Goal: Complete application form: Complete application form

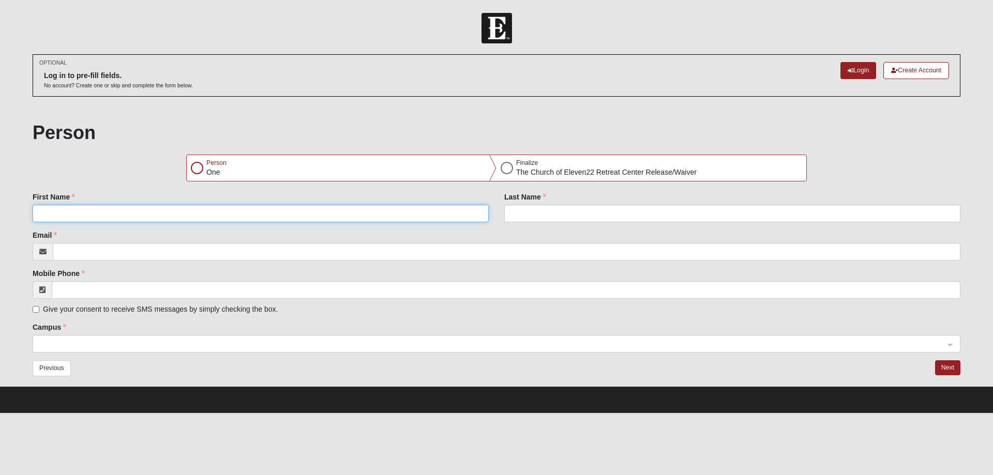
click at [111, 215] on input "First Name" at bounding box center [261, 214] width 456 height 18
type input "[PERSON_NAME]"
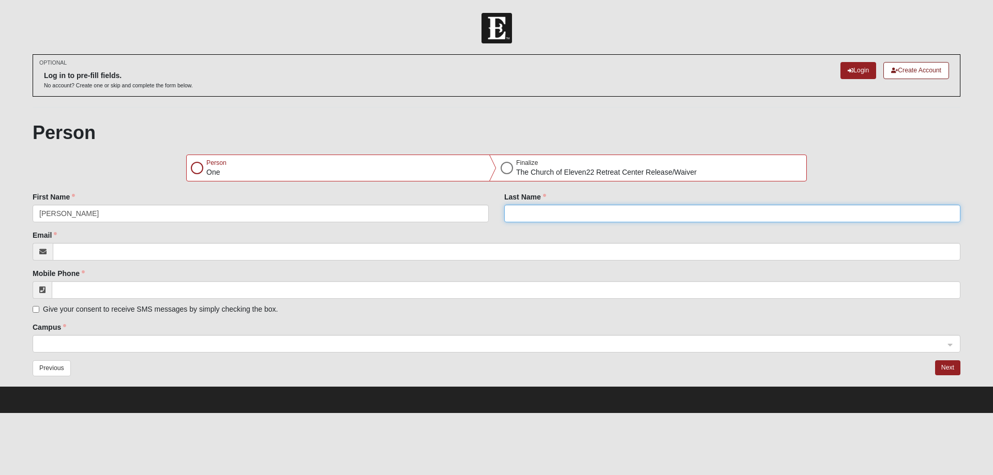
type input "[PERSON_NAME]"
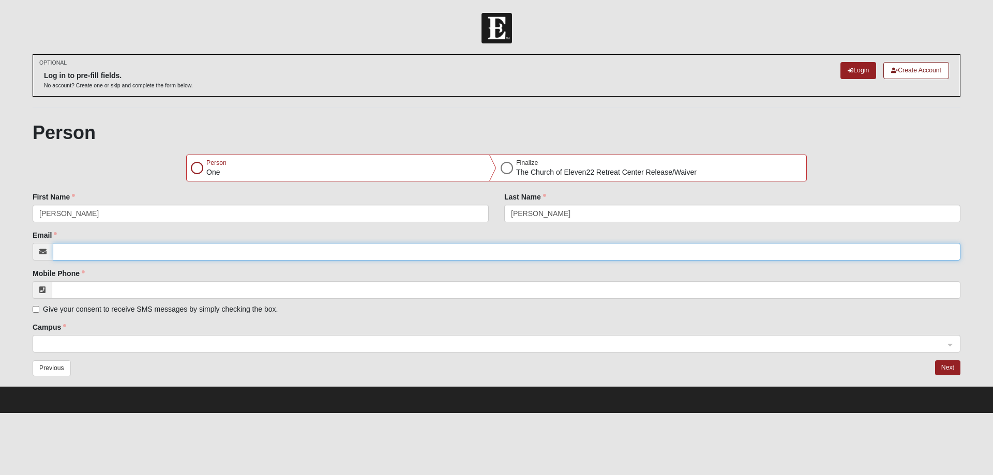
type input "[EMAIL_ADDRESS][DOMAIN_NAME]"
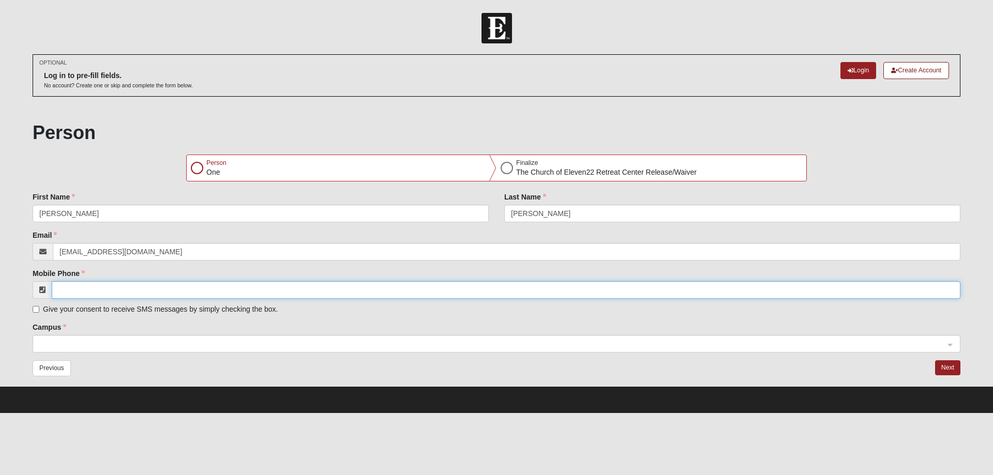
type input "[PHONE_NUMBER]"
click at [34, 310] on input "Give your consent to receive SMS messages by simply checking the box." at bounding box center [36, 309] width 7 height 7
checkbox input "true"
click at [949, 345] on div at bounding box center [496, 345] width 927 height 18
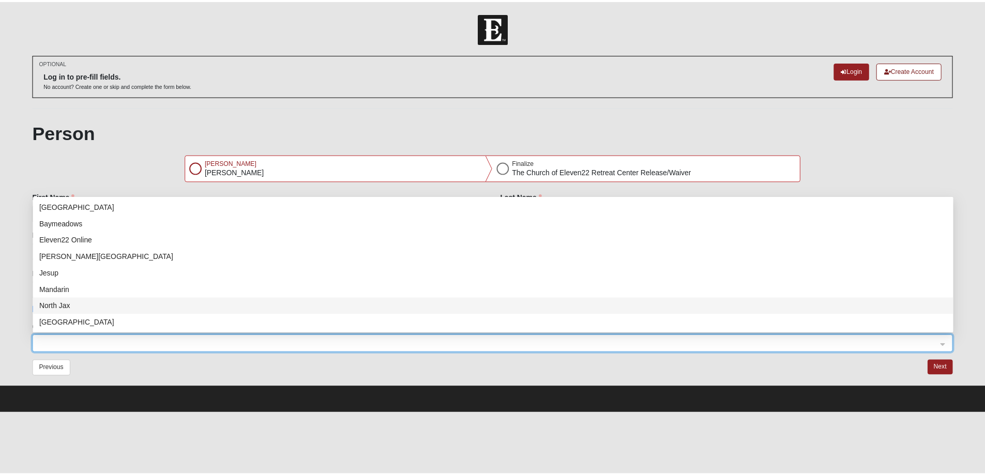
scroll to position [132, 0]
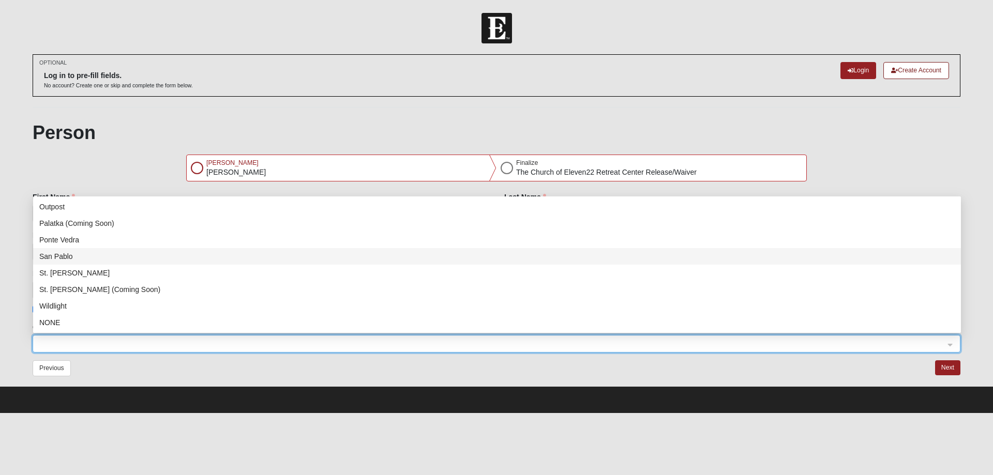
click at [65, 256] on div "San Pablo" at bounding box center [496, 256] width 915 height 11
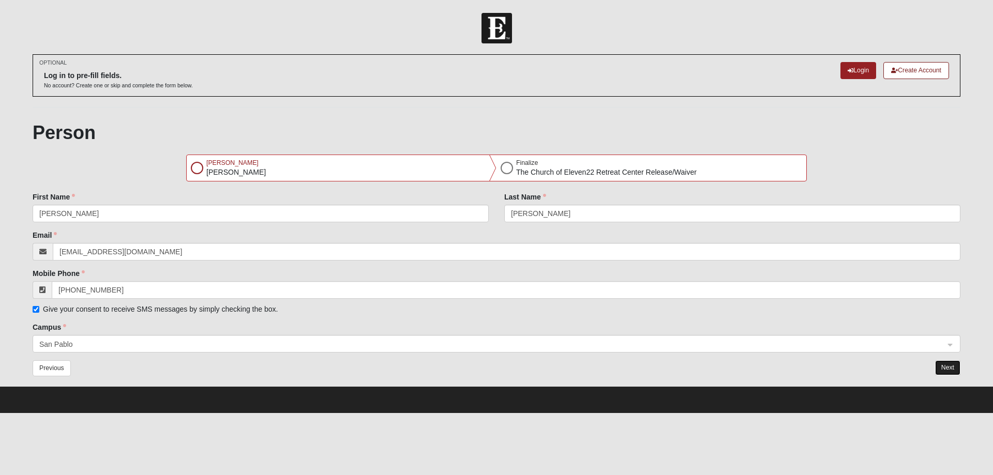
click at [948, 365] on button "Next" at bounding box center [947, 367] width 25 height 15
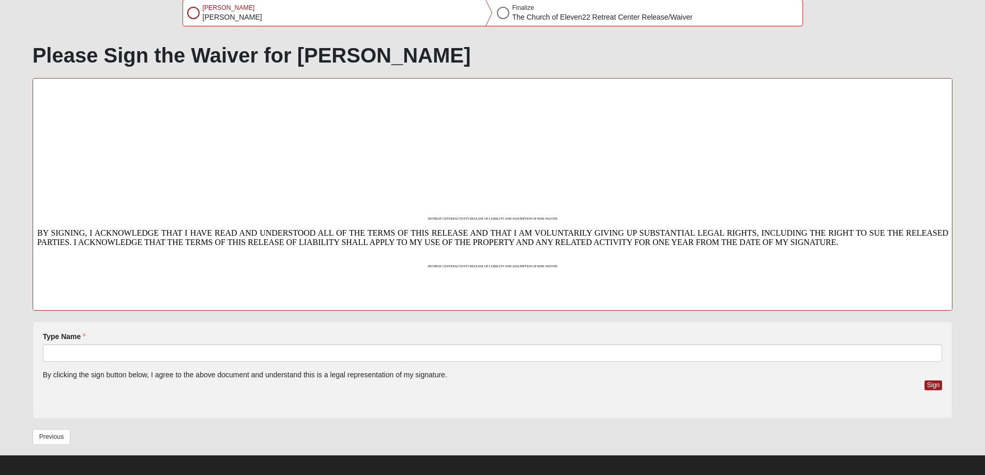
scroll to position [162, 0]
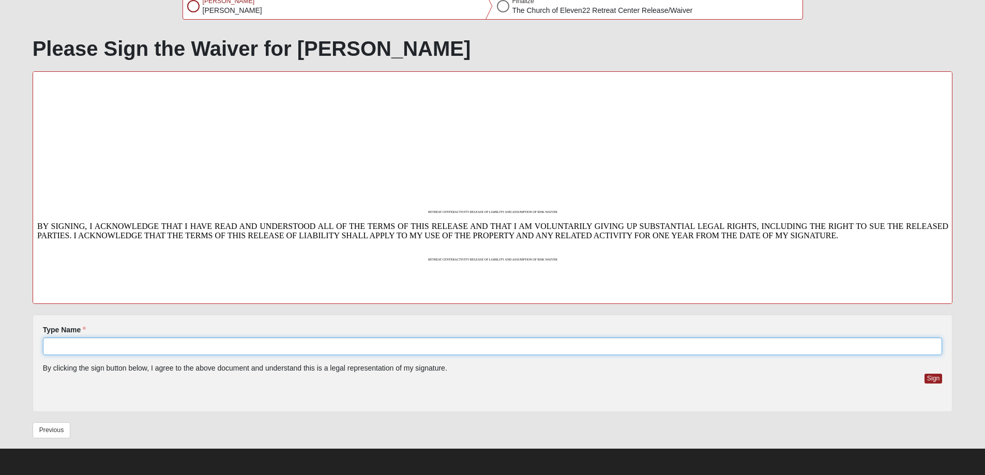
click at [112, 348] on input "Type Name" at bounding box center [493, 347] width 900 height 18
type input "[PERSON_NAME]"
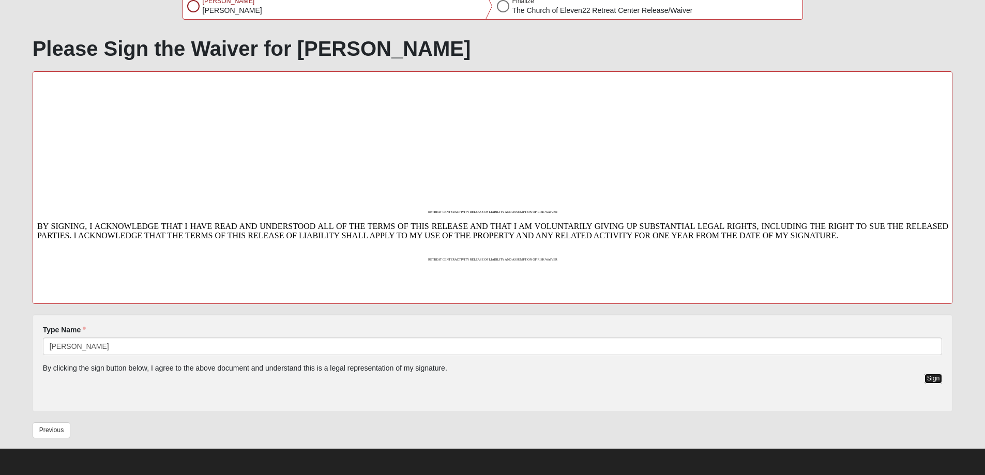
click at [932, 376] on button "Sign" at bounding box center [933, 379] width 18 height 10
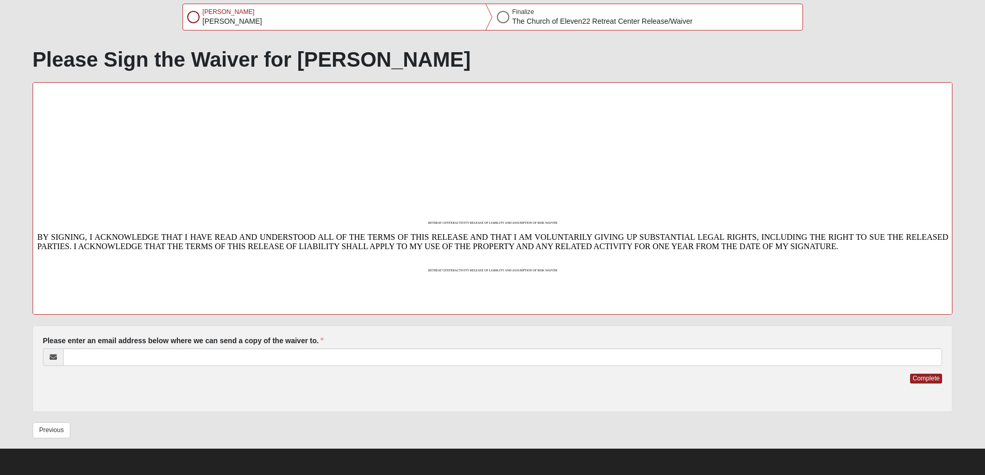
scroll to position [151, 0]
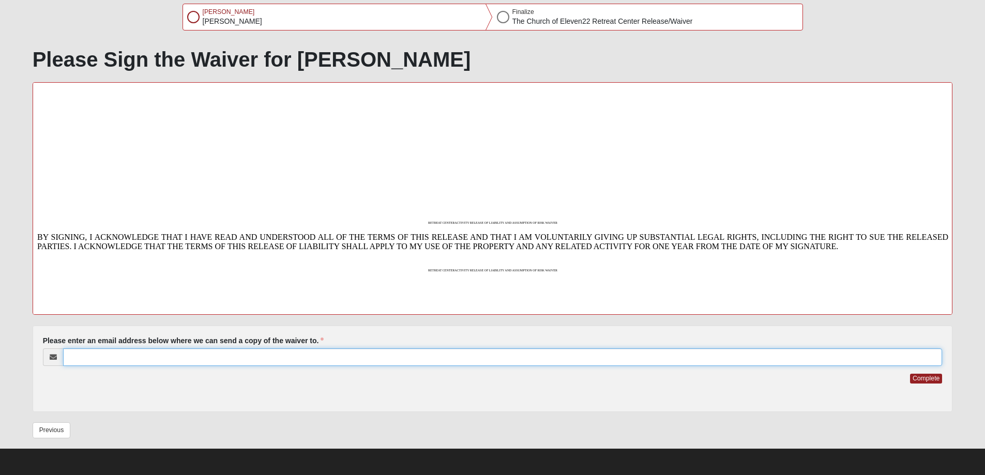
click at [99, 357] on input "Please enter an email address below where we can send a copy of the waiver to." at bounding box center [502, 357] width 879 height 18
type input "[EMAIL_ADDRESS][DOMAIN_NAME]"
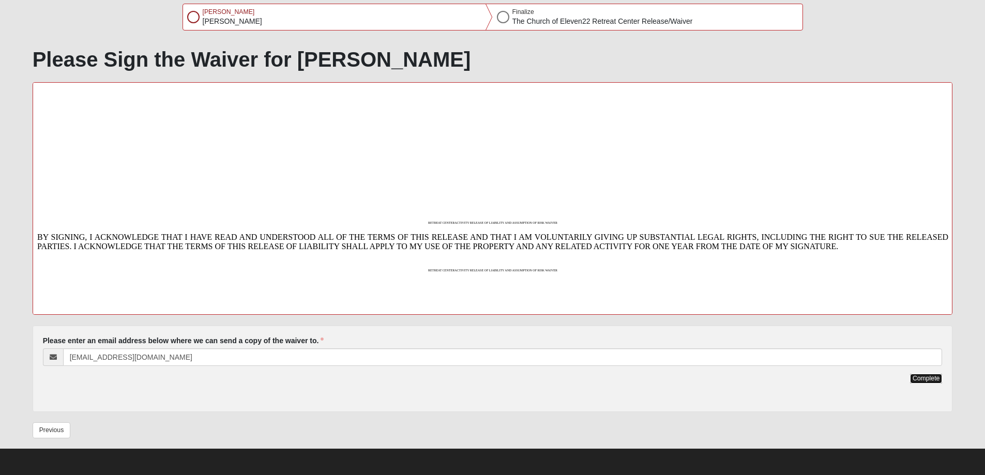
click at [928, 377] on button "Complete" at bounding box center [926, 379] width 32 height 10
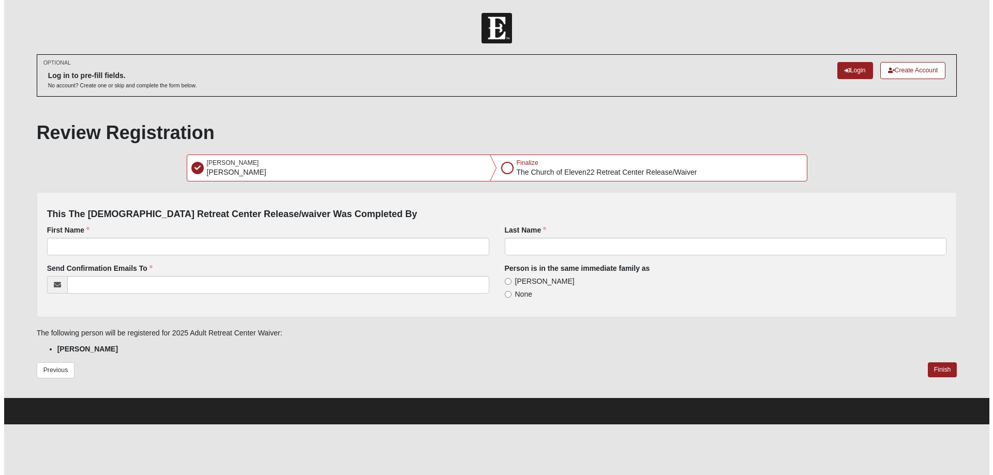
scroll to position [0, 0]
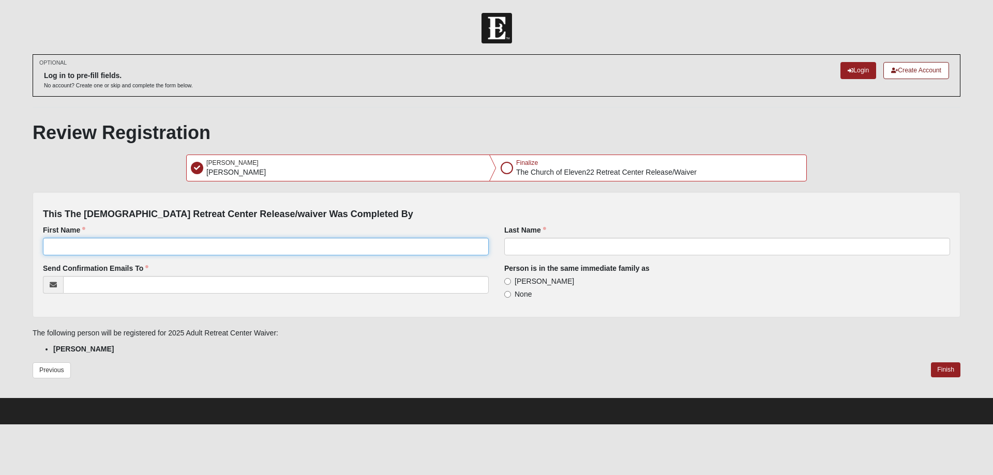
click at [59, 242] on input "First Name" at bounding box center [266, 247] width 446 height 18
type input "[PERSON_NAME]"
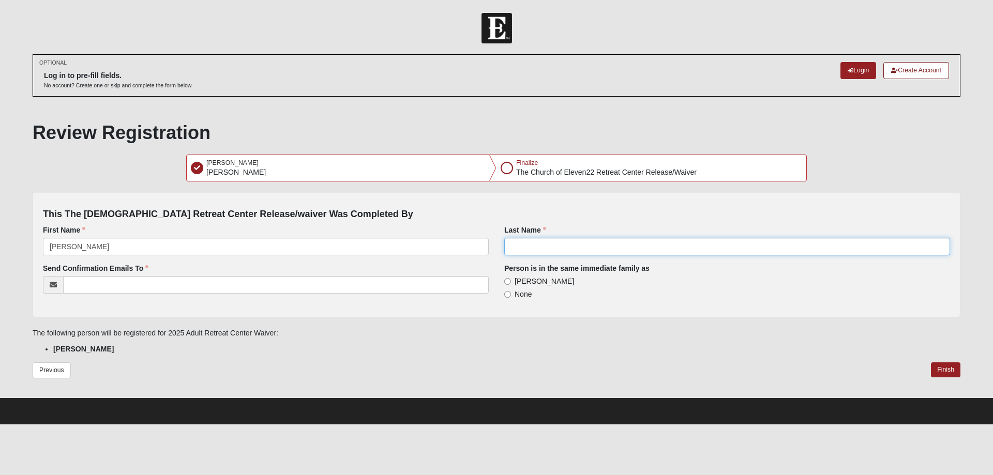
type input "[PERSON_NAME]"
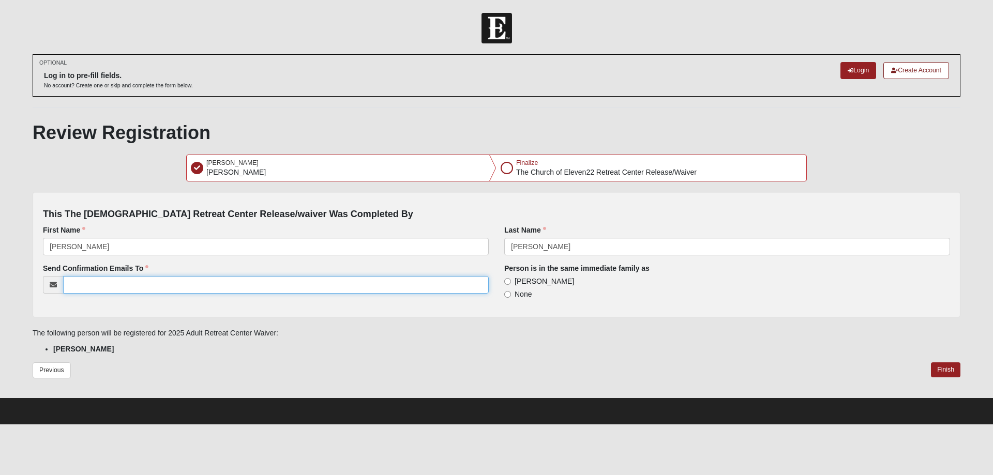
type input "[EMAIL_ADDRESS][DOMAIN_NAME]"
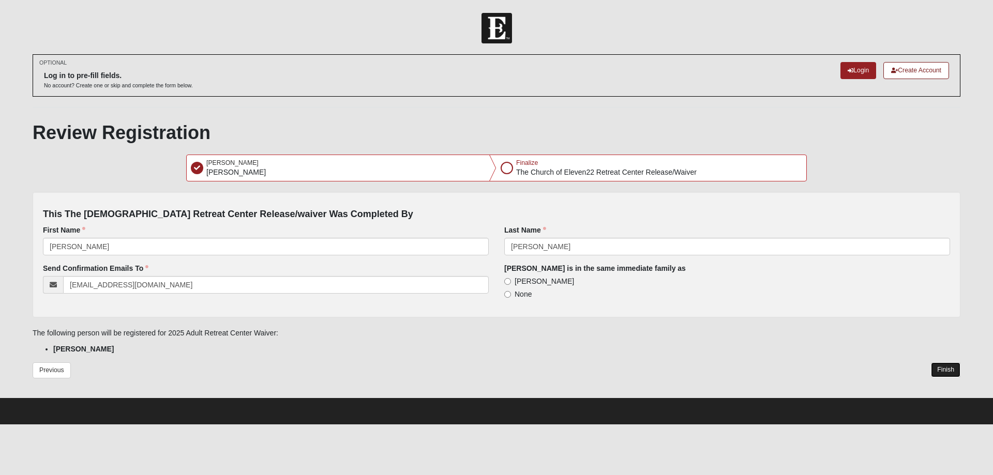
click at [944, 368] on button "Finish" at bounding box center [945, 369] width 29 height 15
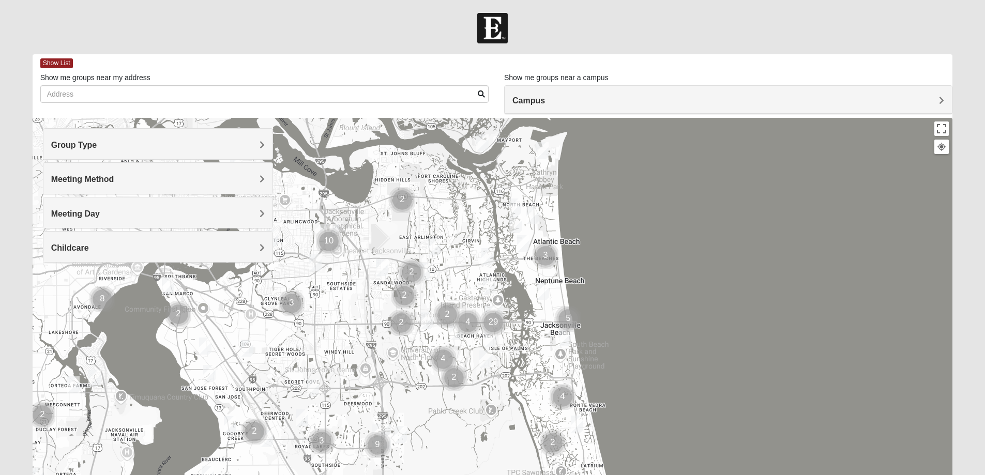
click at [97, 144] on span "Group Type" at bounding box center [74, 145] width 46 height 9
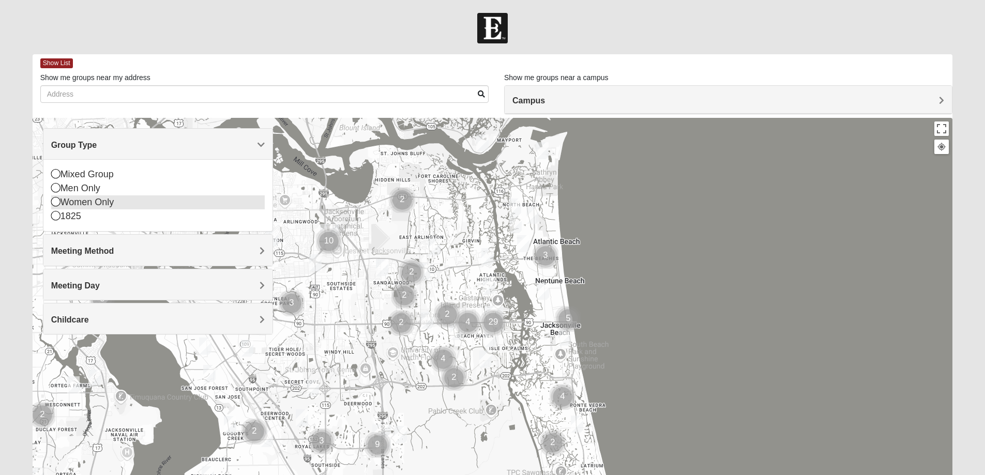
click at [55, 200] on icon at bounding box center [55, 201] width 9 height 9
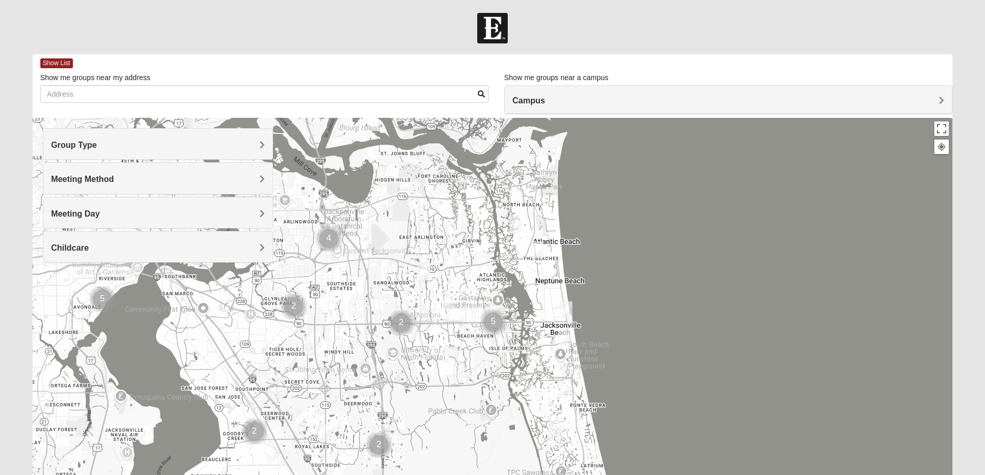
click at [114, 176] on span "Meeting Method" at bounding box center [82, 179] width 63 height 9
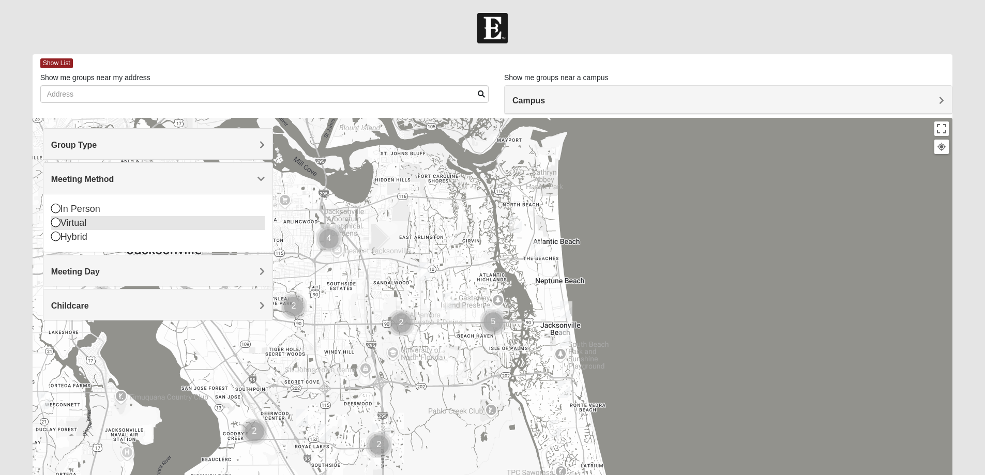
click at [56, 221] on icon at bounding box center [55, 222] width 9 height 9
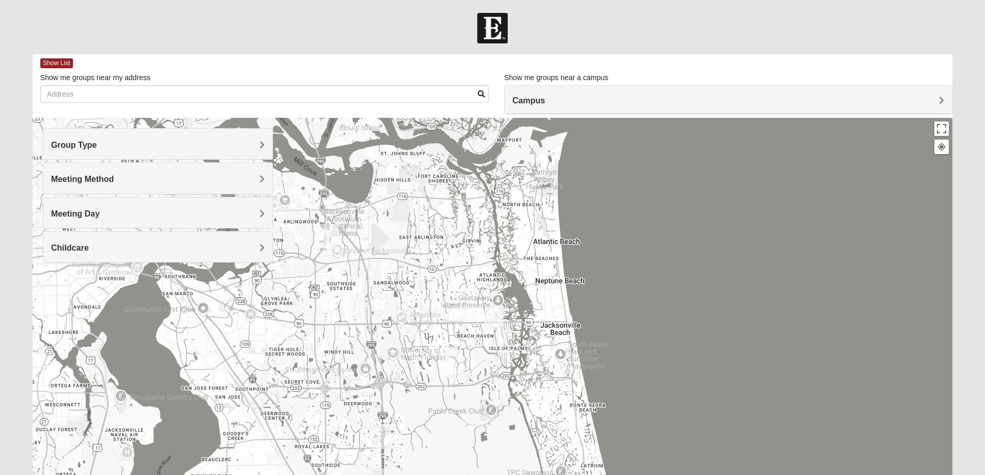
click at [100, 212] on span "Meeting Day" at bounding box center [75, 213] width 49 height 9
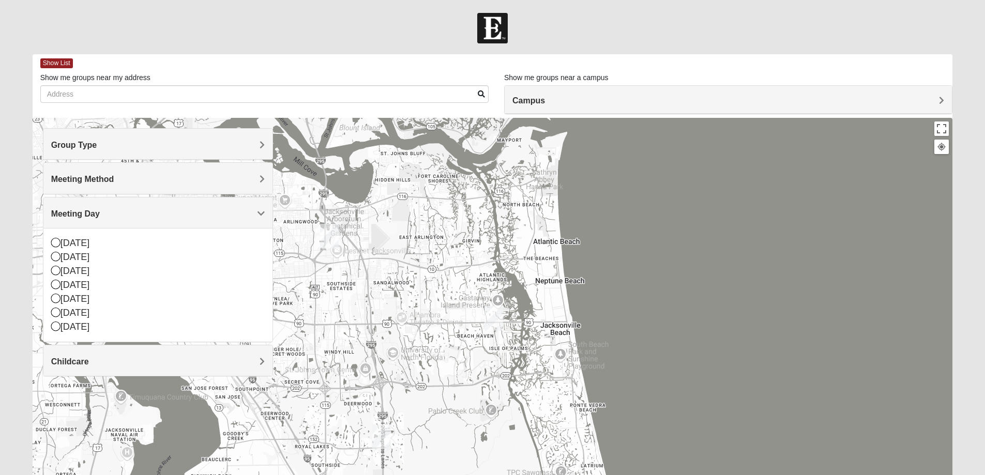
click at [668, 219] on div at bounding box center [493, 325] width 920 height 414
click at [179, 218] on h4 "Meeting Day" at bounding box center [158, 214] width 214 height 10
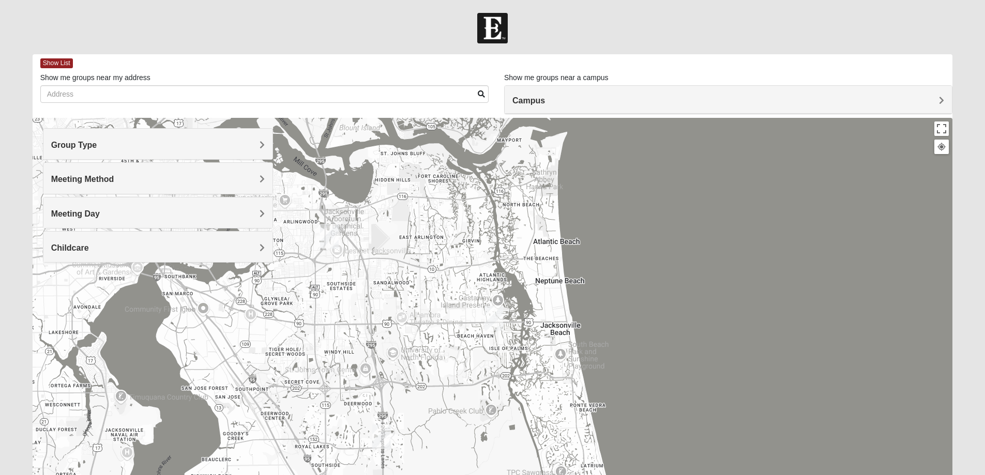
click at [89, 246] on span "Childcare" at bounding box center [70, 248] width 38 height 9
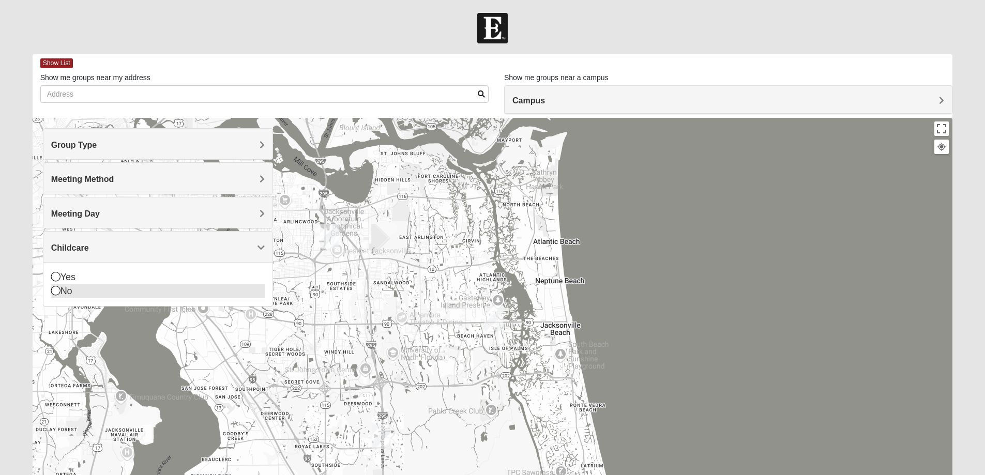
click at [55, 289] on icon at bounding box center [55, 290] width 9 height 9
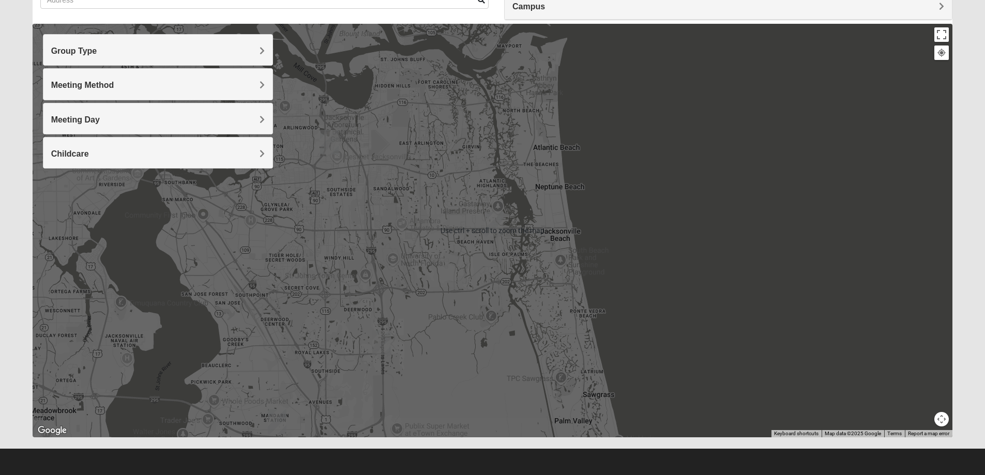
scroll to position [42, 0]
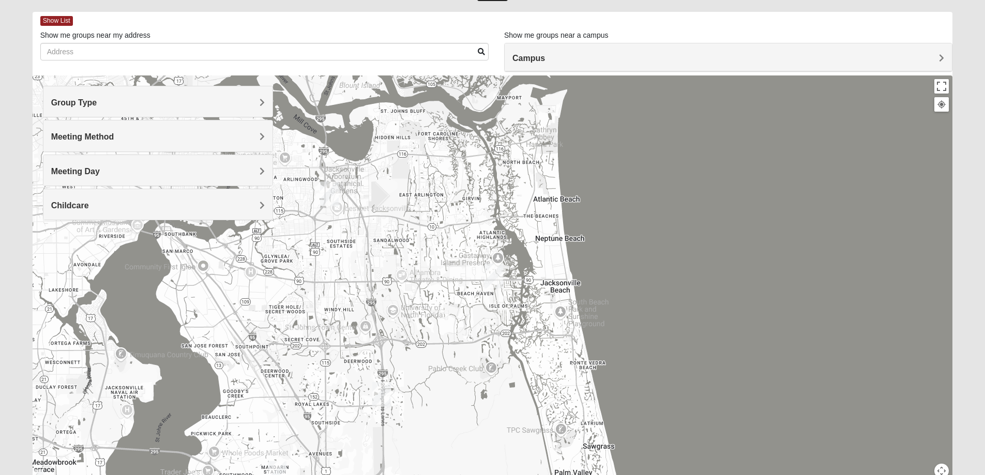
click at [493, 275] on img "San Pablo" at bounding box center [493, 276] width 19 height 25
click at [493, 272] on img "San Pablo" at bounding box center [493, 276] width 19 height 25
click at [495, 242] on div "14286 Beach Blvd Jacksonville, FL 32250-1561" at bounding box center [497, 250] width 164 height 16
click at [457, 226] on span "San Pablo" at bounding box center [436, 231] width 42 height 11
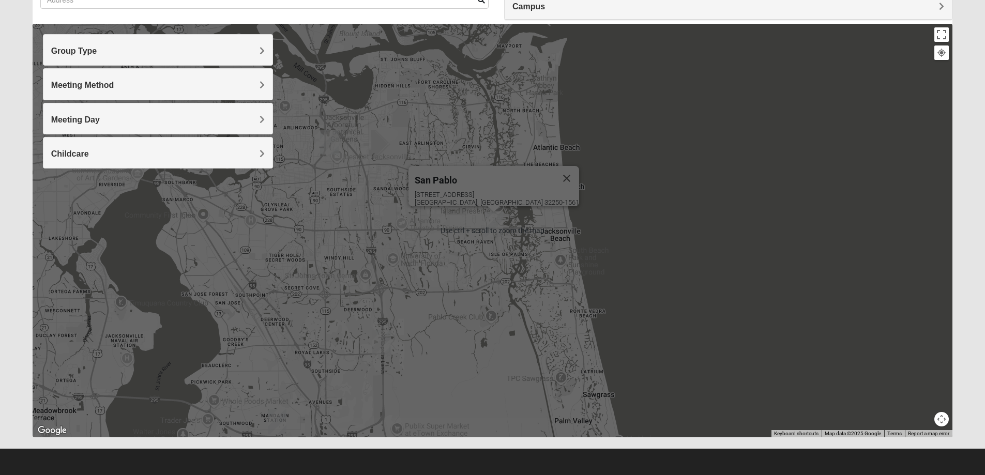
scroll to position [0, 0]
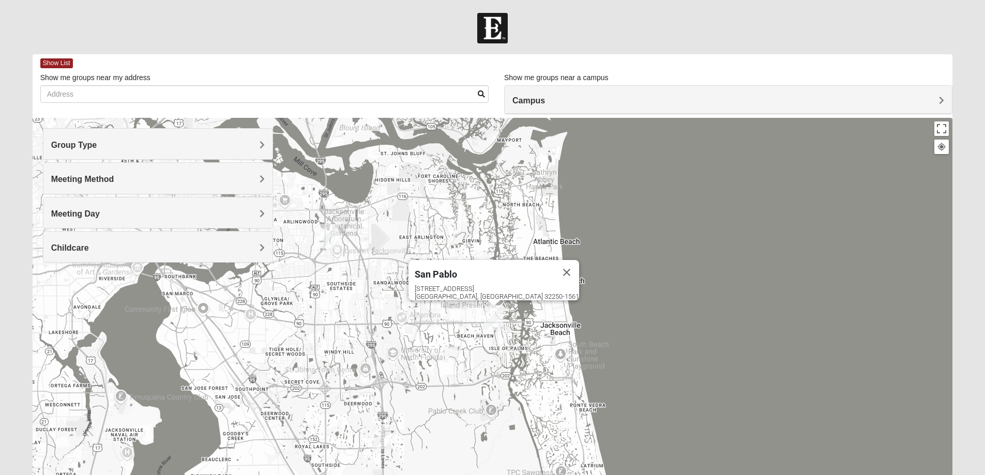
click at [545, 98] on span "Campus" at bounding box center [528, 100] width 33 height 9
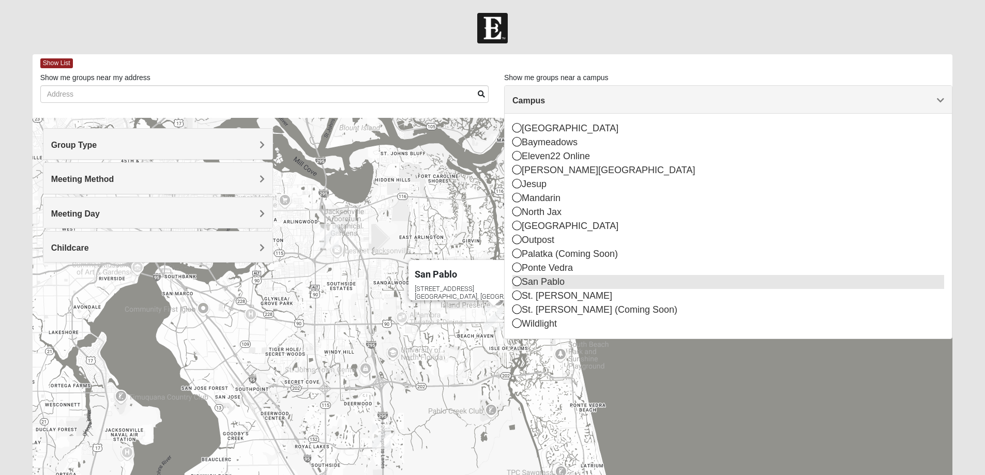
click at [515, 281] on icon at bounding box center [516, 281] width 9 height 9
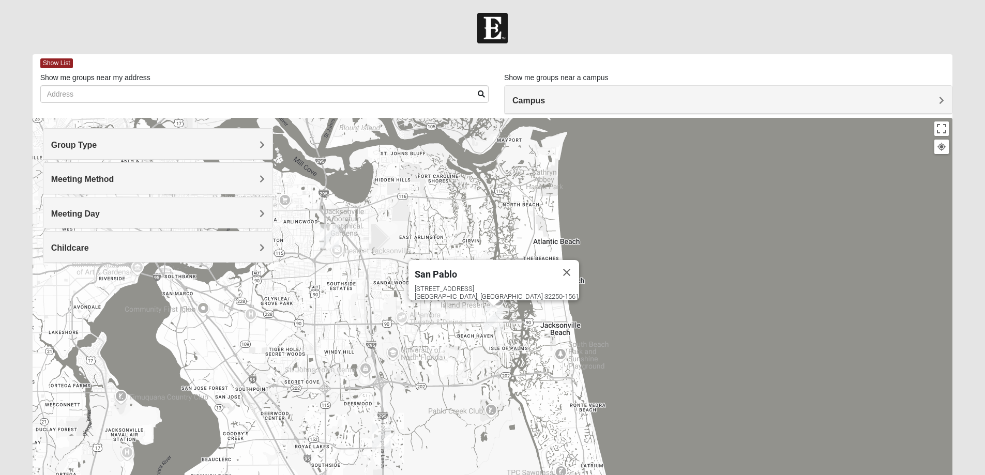
click at [114, 178] on span "Meeting Method" at bounding box center [82, 179] width 63 height 9
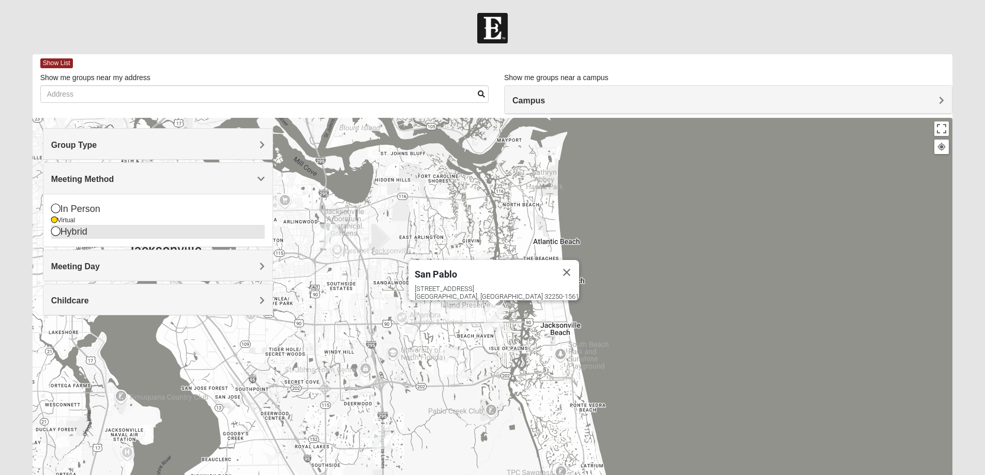
click at [57, 232] on icon at bounding box center [55, 230] width 9 height 9
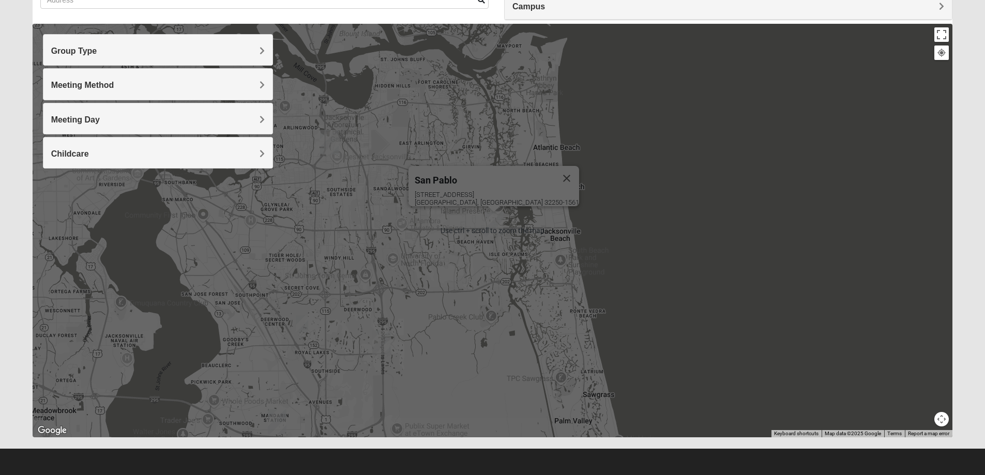
scroll to position [42, 0]
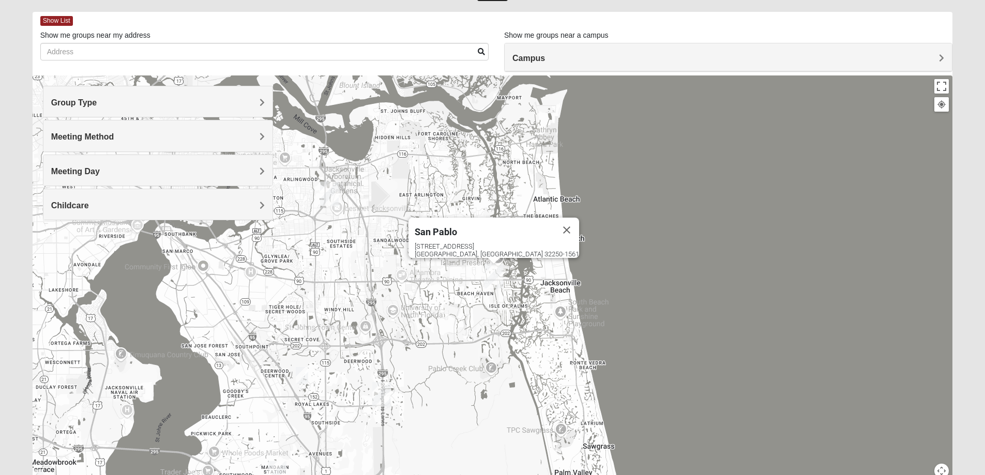
click at [302, 376] on img "Women’s Bowie 32256 Southside Baymeadows" at bounding box center [302, 375] width 12 height 17
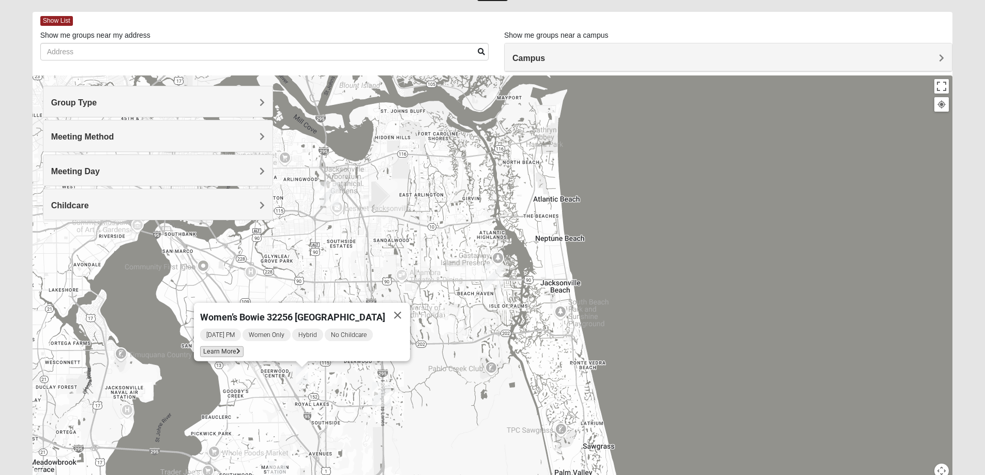
click at [215, 346] on span "Learn More" at bounding box center [221, 351] width 43 height 11
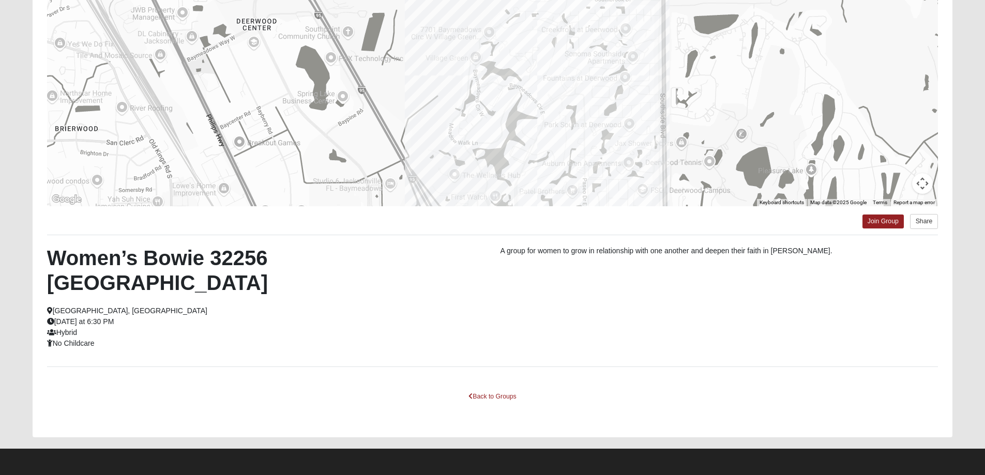
scroll to position [62, 0]
